Goal: Find specific page/section: Find specific page/section

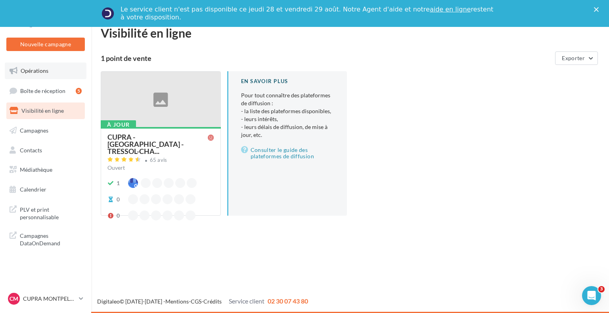
click at [46, 74] on span "Opérations" at bounding box center [35, 70] width 28 height 7
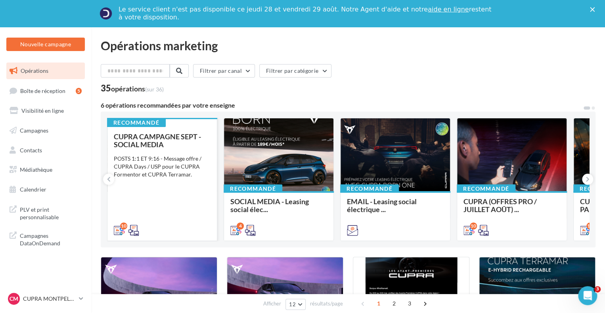
click at [175, 160] on div "POSTS 1:1 ET 9:16 - Message offre / CUPRA Days / USP pour le CUPRA Formentor et…" at bounding box center [162, 167] width 97 height 24
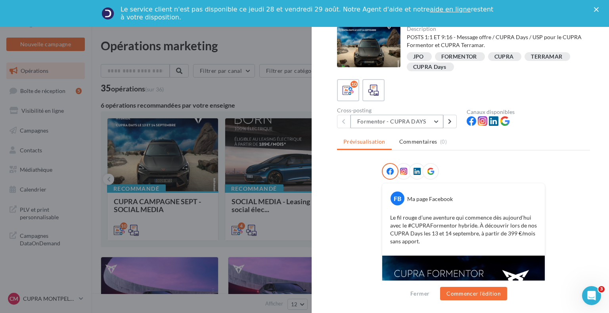
click at [406, 124] on button "Formentor - CUPRA DAYS" at bounding box center [396, 121] width 93 height 13
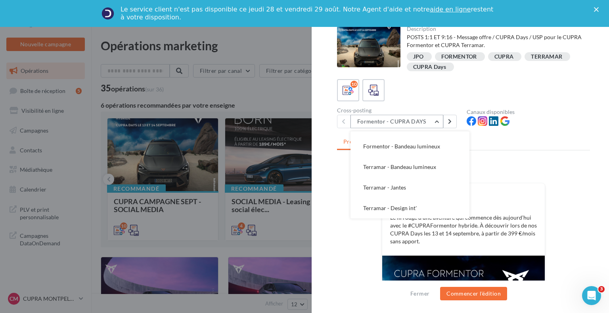
scroll to position [40, 0]
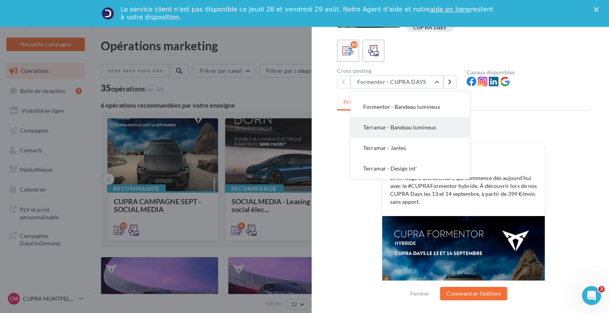
click at [409, 130] on span "Terramar - Bandeau lumineux" at bounding box center [399, 127] width 73 height 7
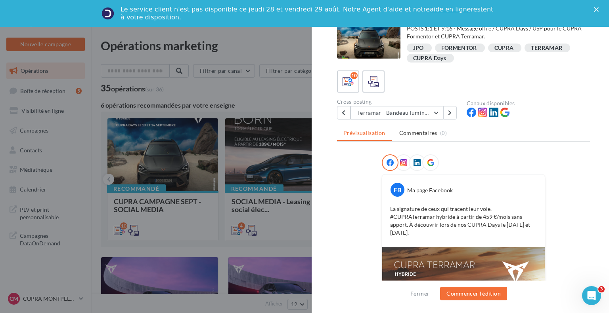
scroll to position [0, 0]
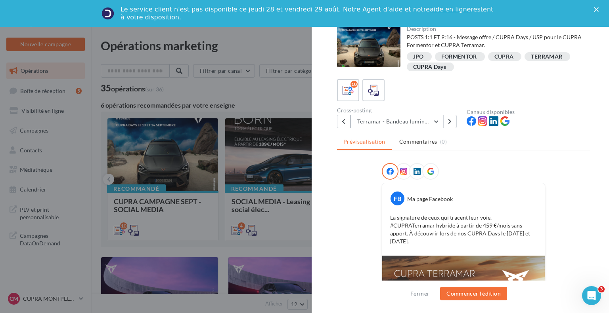
click at [407, 122] on button "Terramar - Bandeau lumineux" at bounding box center [396, 121] width 93 height 13
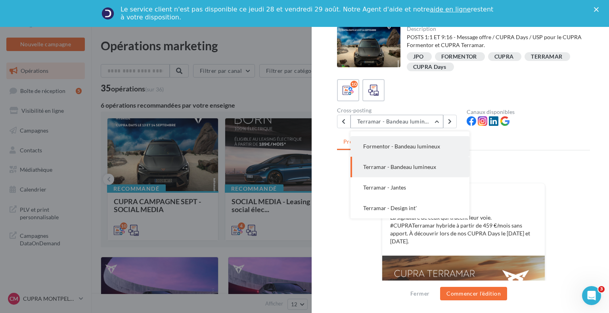
drag, startPoint x: 407, startPoint y: 149, endPoint x: 408, endPoint y: 153, distance: 4.5
drag, startPoint x: 408, startPoint y: 153, endPoint x: 388, endPoint y: 186, distance: 38.4
click at [388, 186] on span "Terramar - Jantes" at bounding box center [384, 187] width 43 height 7
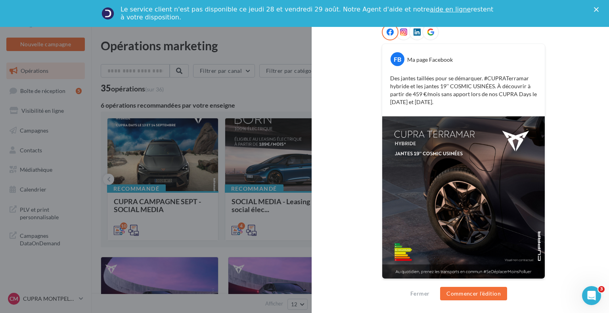
scroll to position [21, 0]
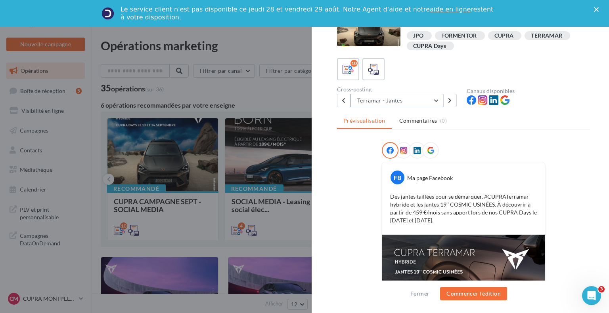
click at [392, 100] on button "Terramar - Jantes" at bounding box center [396, 100] width 93 height 13
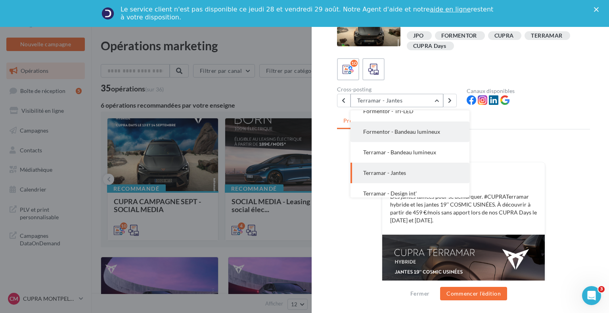
scroll to position [119, 0]
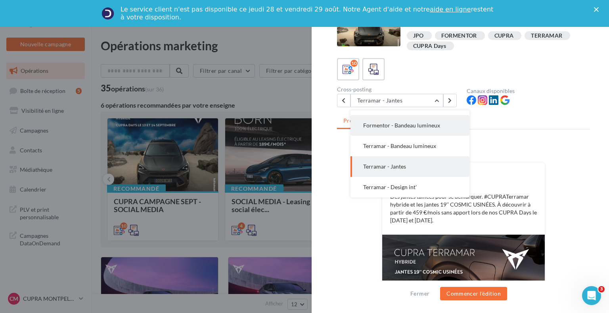
click at [392, 126] on span "Formentor - Bandeau lumineux" at bounding box center [401, 125] width 77 height 7
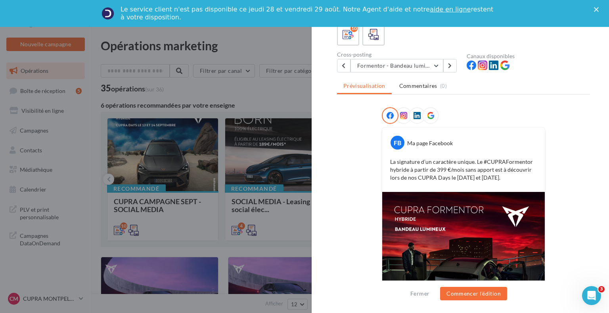
scroll to position [53, 0]
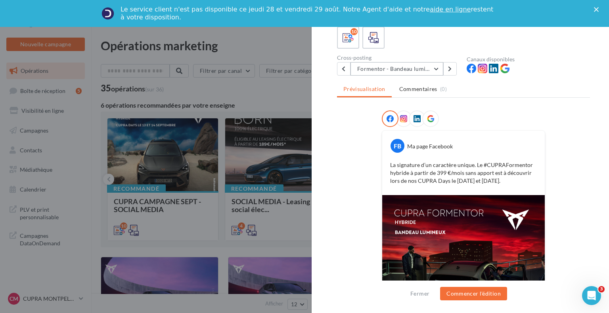
click at [418, 67] on button "Formentor - Bandeau lumineux" at bounding box center [396, 68] width 93 height 13
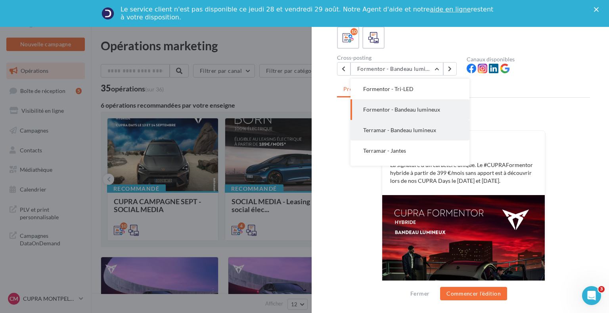
click at [401, 130] on span "Terramar - Bandeau lumineux" at bounding box center [399, 130] width 73 height 7
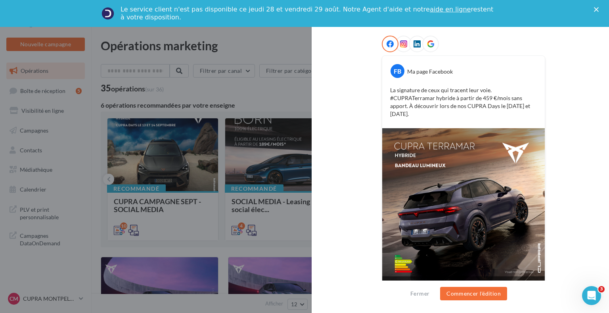
scroll to position [132, 0]
